Goal: Information Seeking & Learning: Check status

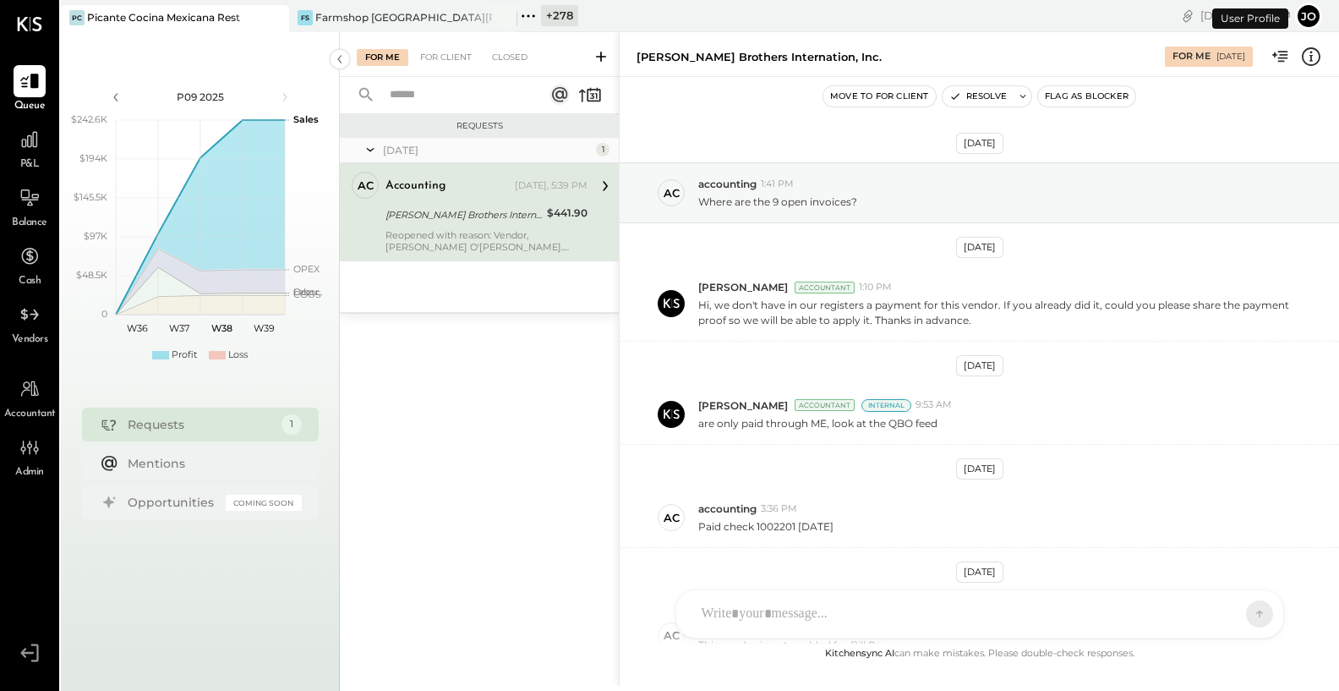
scroll to position [158, 0]
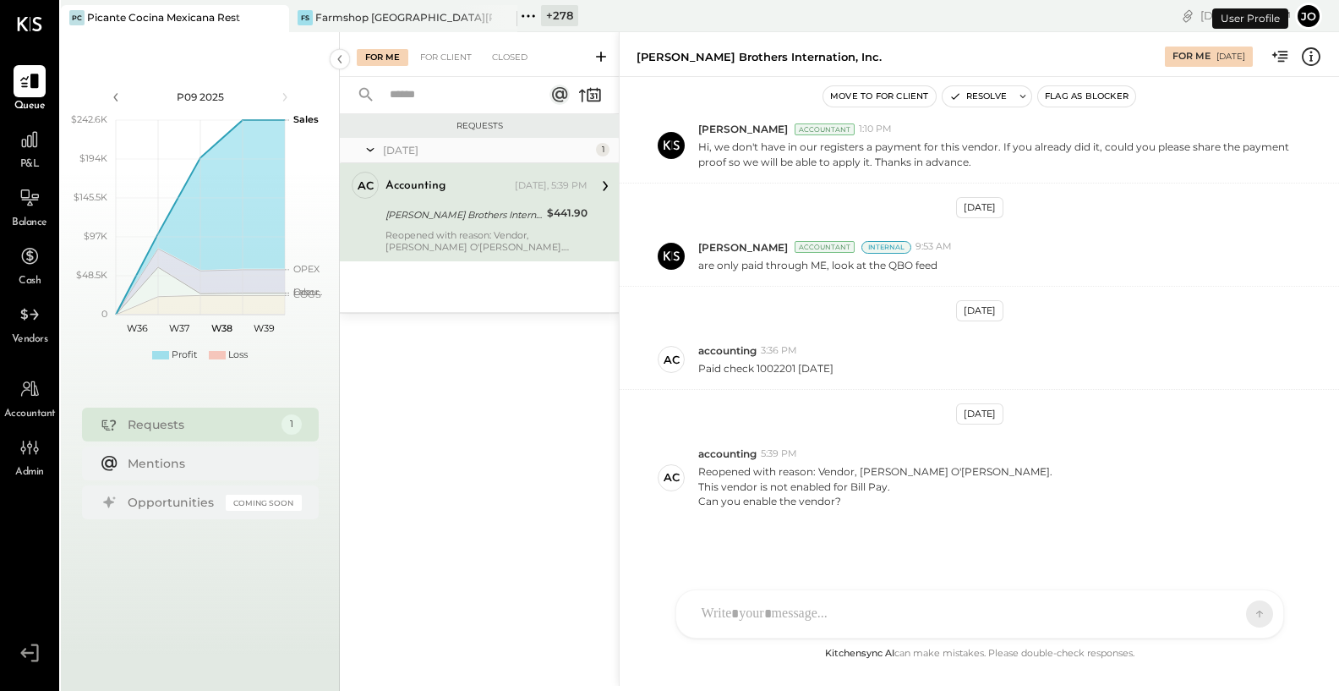
click at [273, 27] on icon at bounding box center [274, 18] width 21 height 20
click at [272, 17] on icon at bounding box center [274, 18] width 21 height 20
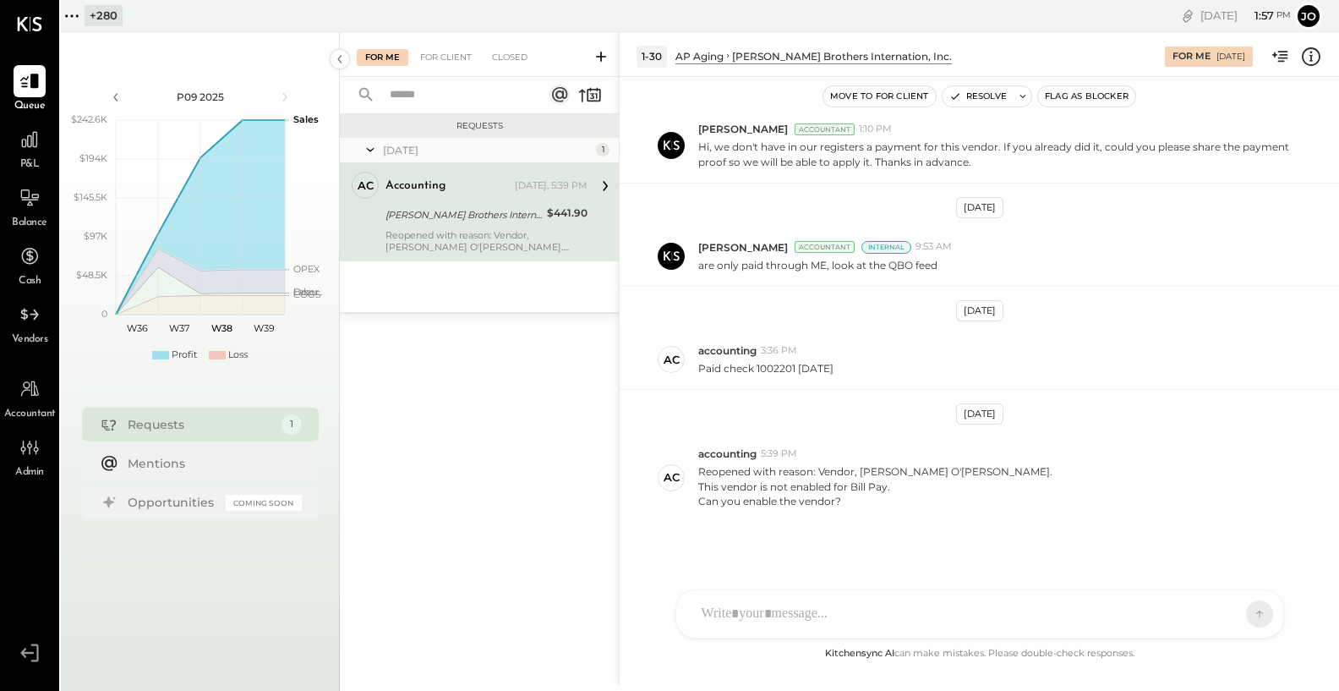
click at [79, 19] on icon at bounding box center [72, 16] width 22 height 22
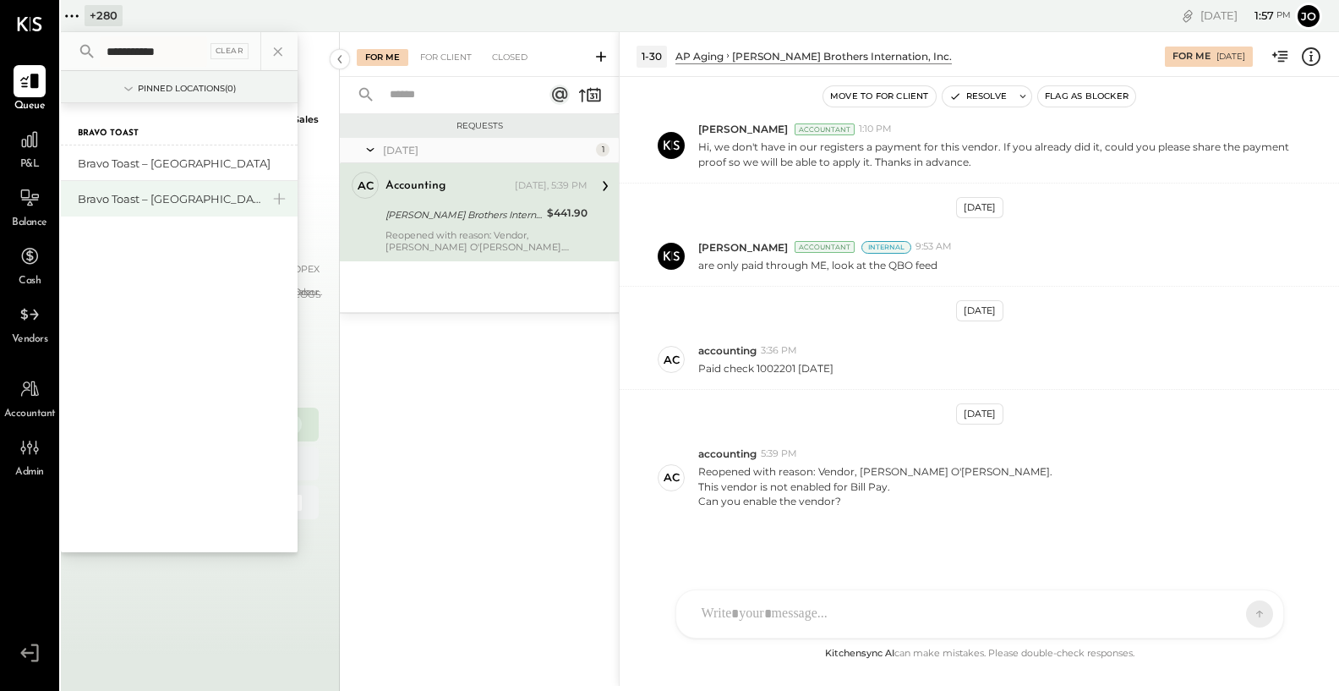
type input "**********"
click at [169, 192] on div "Bravo Toast – [GEOGRAPHIC_DATA]" at bounding box center [169, 199] width 183 height 16
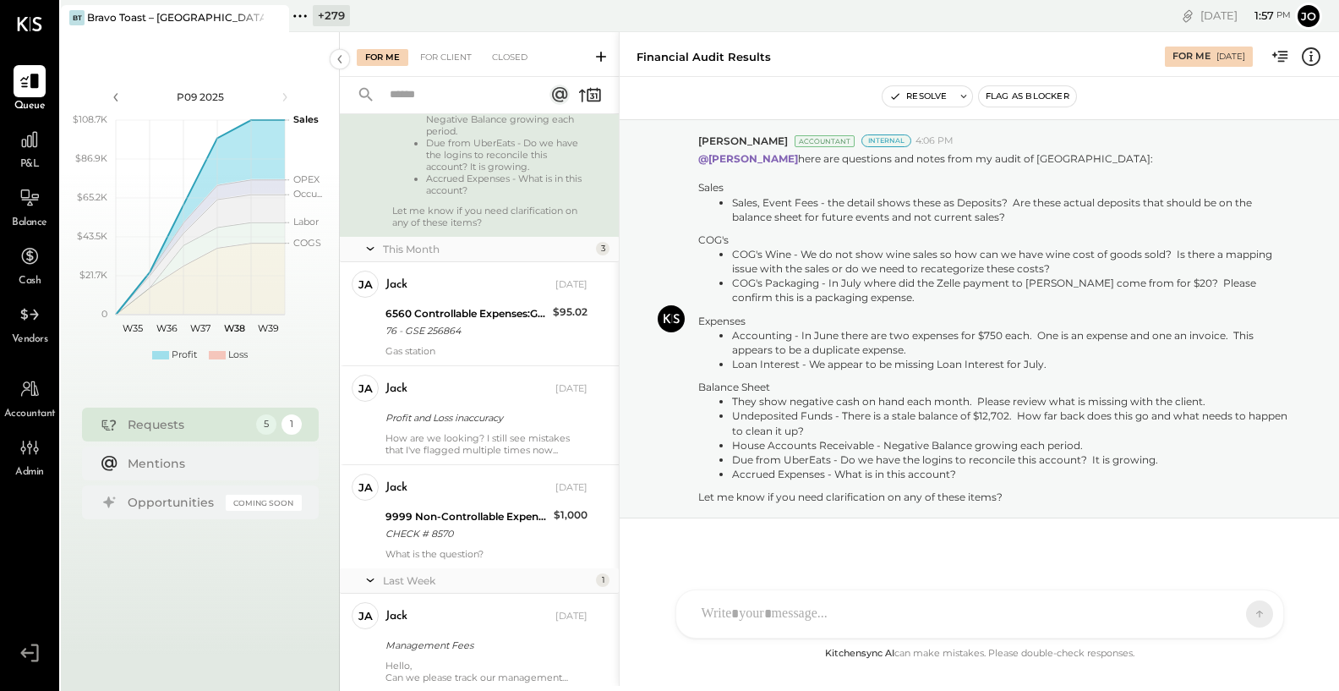
scroll to position [669, 0]
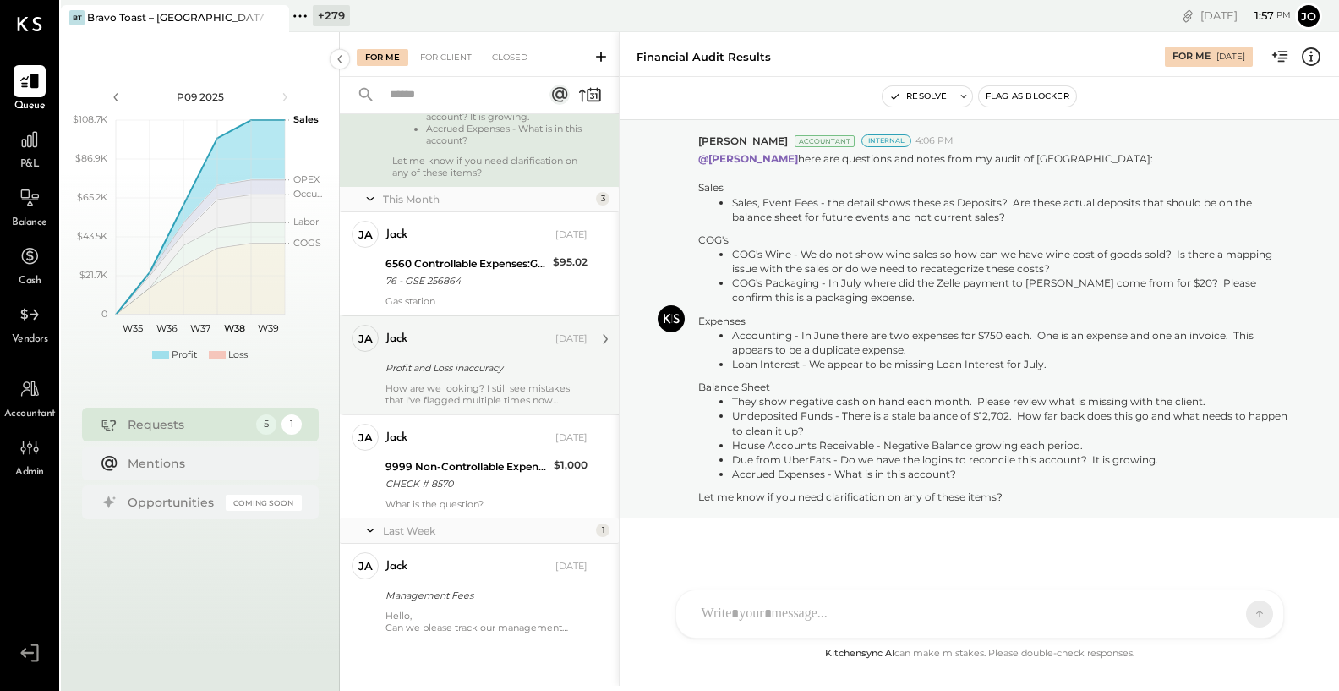
click at [467, 367] on div "Profit and Loss inaccuracy" at bounding box center [483, 367] width 197 height 17
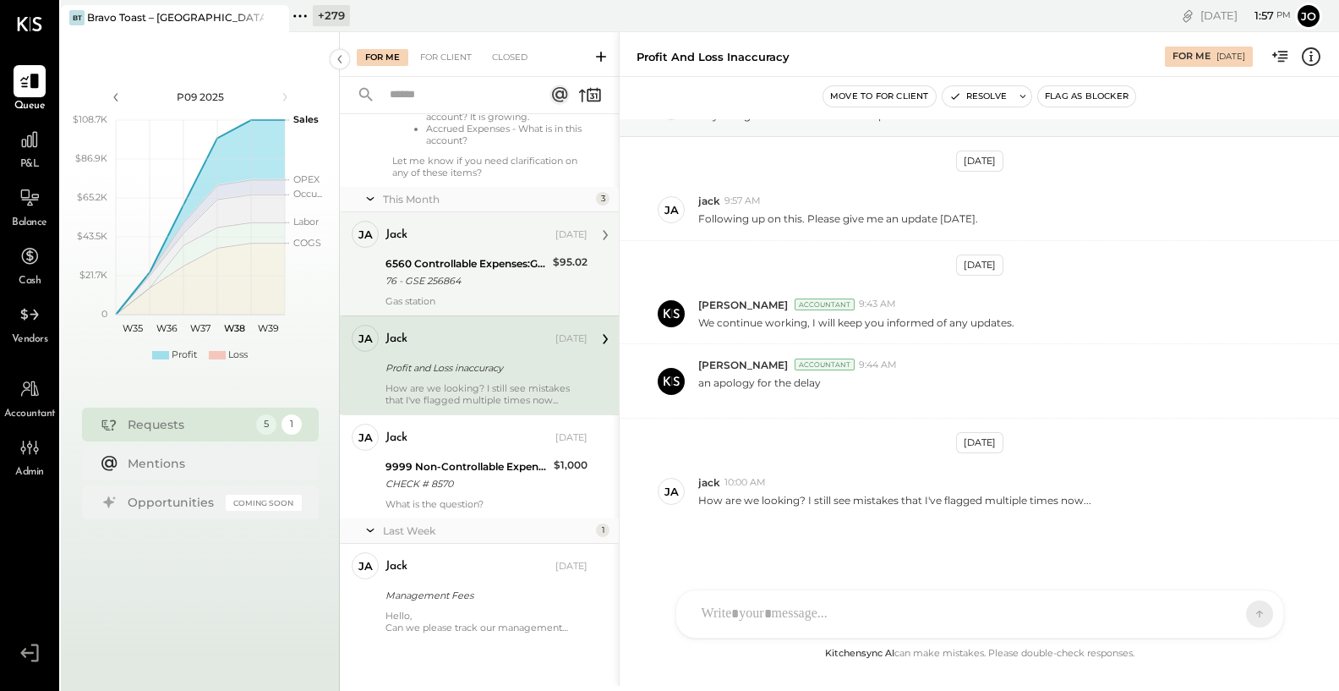
click at [465, 288] on div "76 - GSE 256864" at bounding box center [466, 280] width 162 height 17
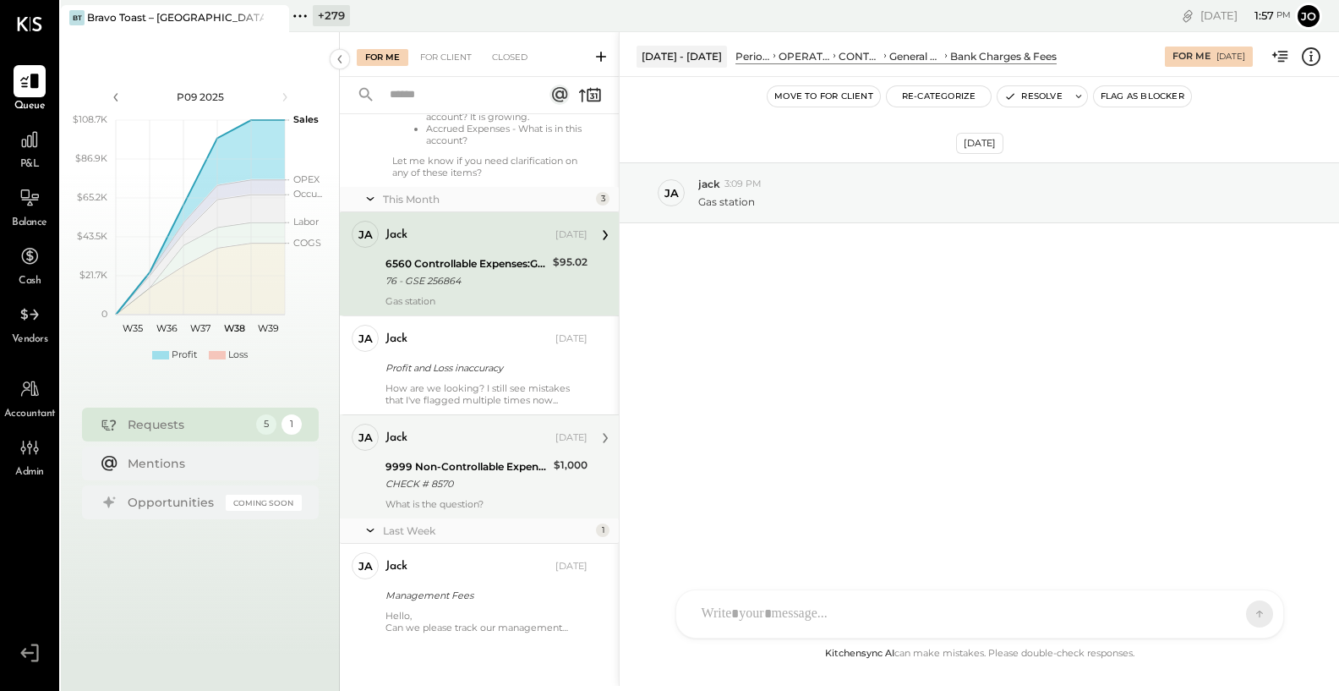
click at [472, 451] on div "jack [DATE]" at bounding box center [486, 437] width 202 height 29
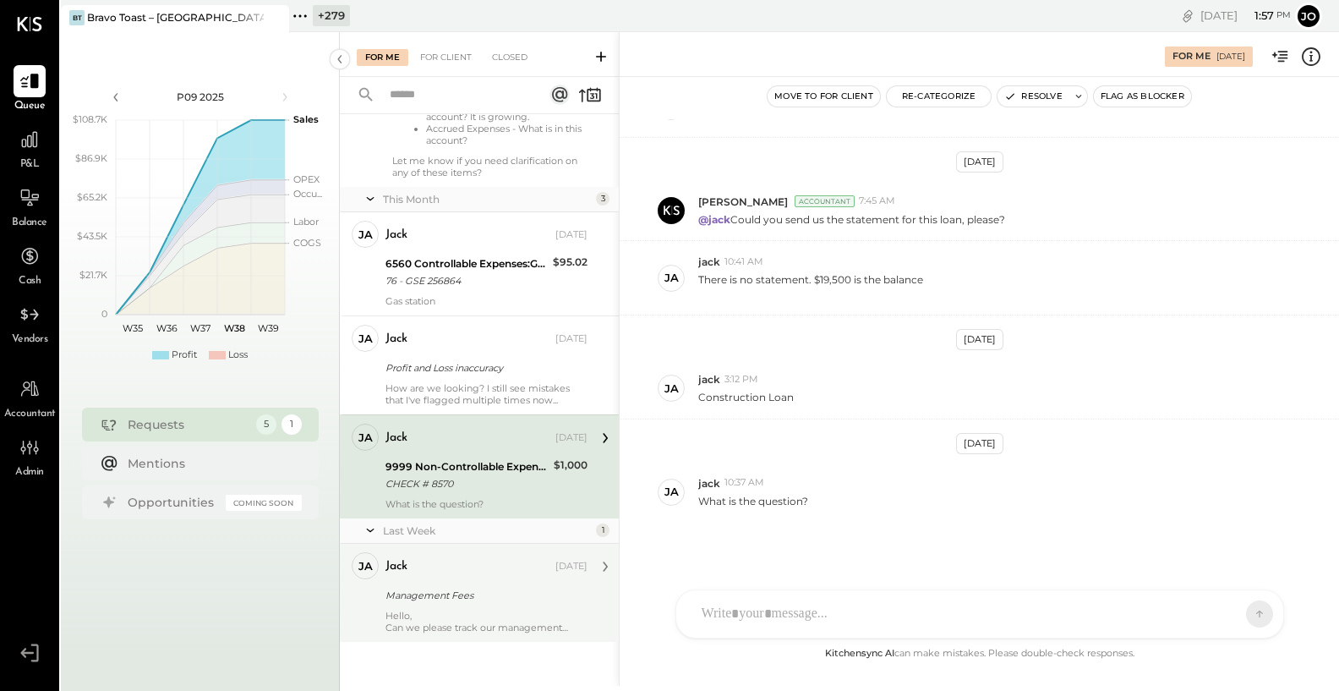
click at [494, 578] on div "jack [DATE]" at bounding box center [486, 566] width 202 height 29
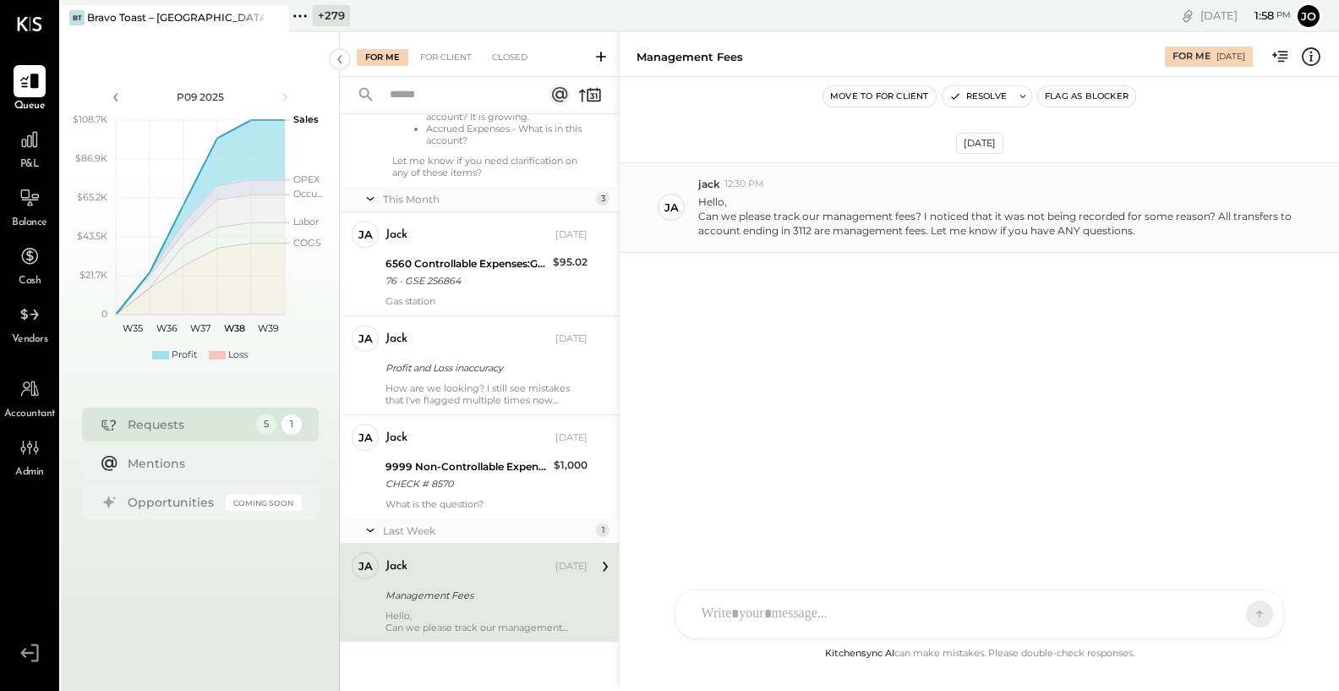
drag, startPoint x: 921, startPoint y: 210, endPoint x: 1161, endPoint y: 238, distance: 241.7
click at [1161, 238] on div "[PERSON_NAME] 12:30 PM Hello, Can we please track our management fees? I notice…" at bounding box center [979, 207] width 719 height 90
